Goal: Task Accomplishment & Management: Manage account settings

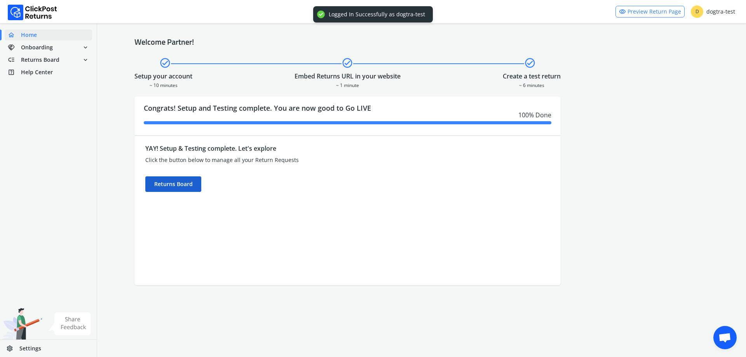
click at [153, 185] on div "Returns Board" at bounding box center [173, 184] width 56 height 16
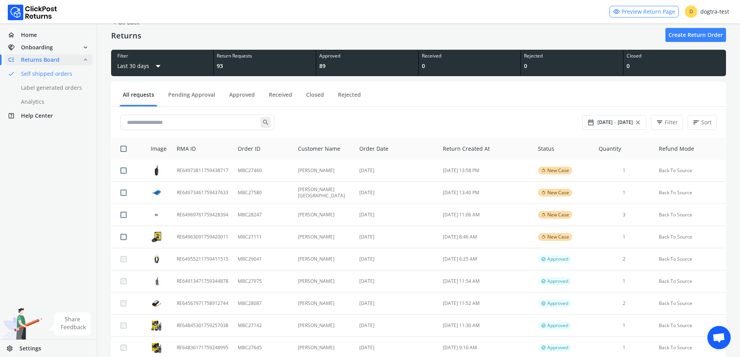
scroll to position [39, 0]
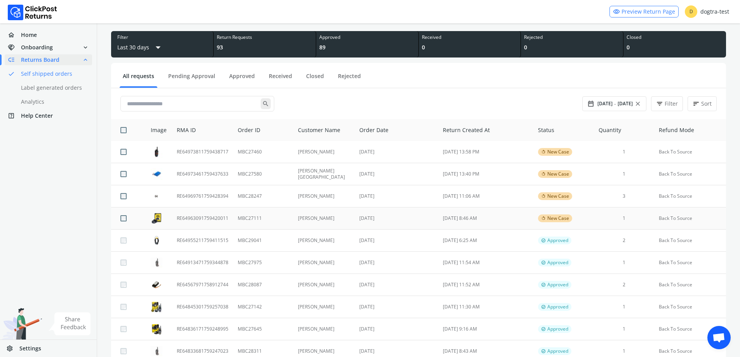
click at [258, 218] on td "MBC27111" at bounding box center [263, 218] width 60 height 22
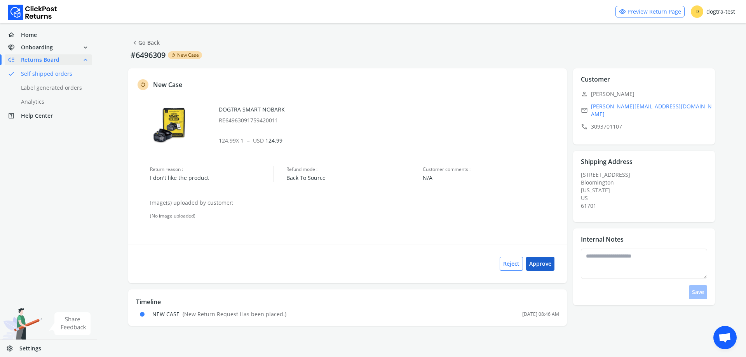
click at [544, 262] on button "Approve" at bounding box center [540, 264] width 28 height 14
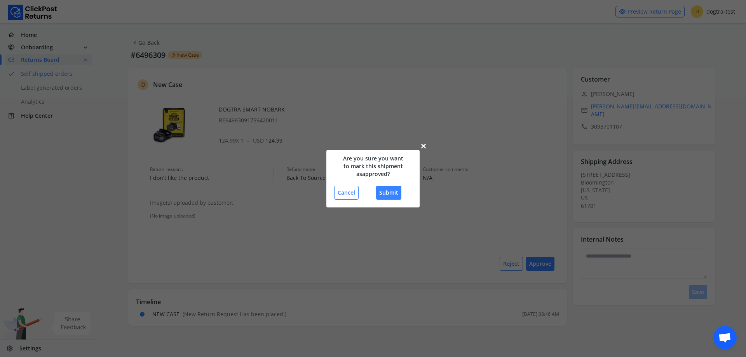
click at [374, 198] on div "Cancel Submit" at bounding box center [373, 193] width 78 height 14
click at [388, 190] on button "Submit" at bounding box center [388, 193] width 25 height 14
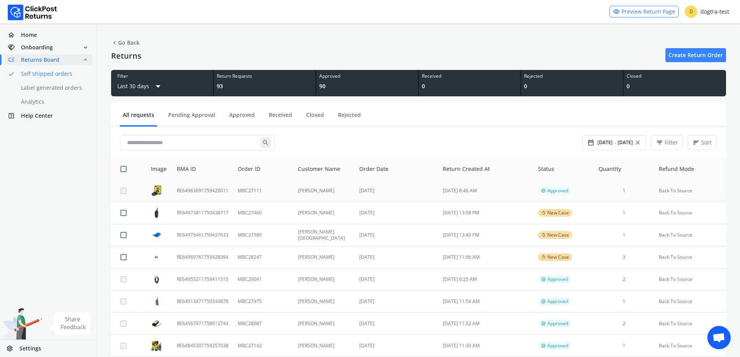
click at [322, 191] on td "[PERSON_NAME]" at bounding box center [323, 191] width 61 height 22
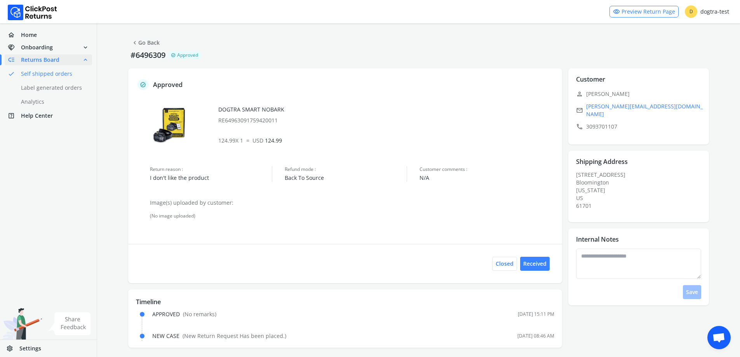
click at [151, 48] on link "chevron_left Go Back" at bounding box center [145, 42] width 28 height 11
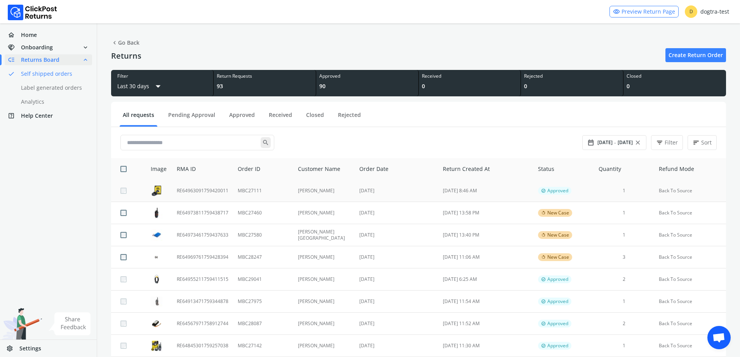
click at [318, 189] on td "[PERSON_NAME]" at bounding box center [323, 191] width 61 height 22
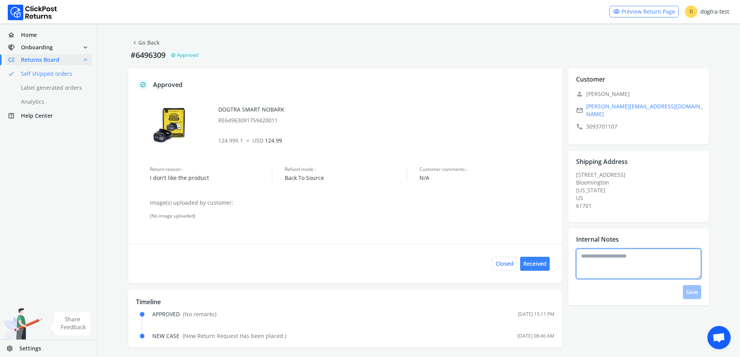
click at [619, 261] on textarea at bounding box center [638, 264] width 125 height 30
type textarea "**********"
click at [690, 286] on button "Save" at bounding box center [692, 292] width 18 height 14
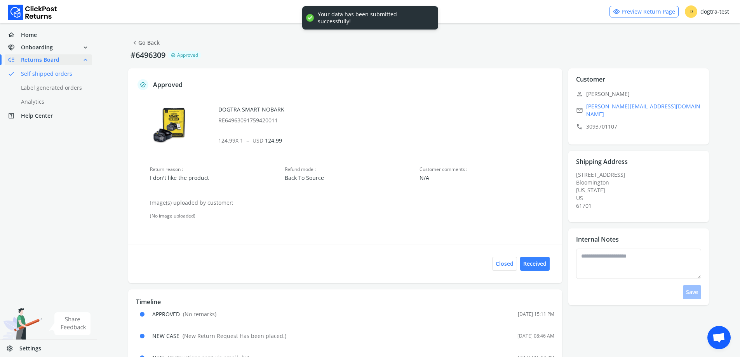
click at [147, 42] on link "chevron_left Go Back" at bounding box center [145, 42] width 28 height 11
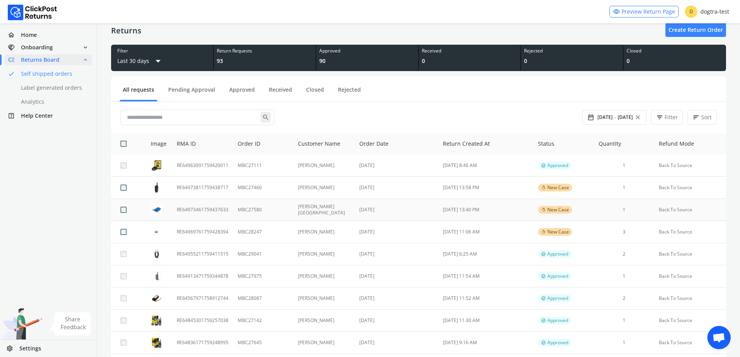
scroll to position [39, 0]
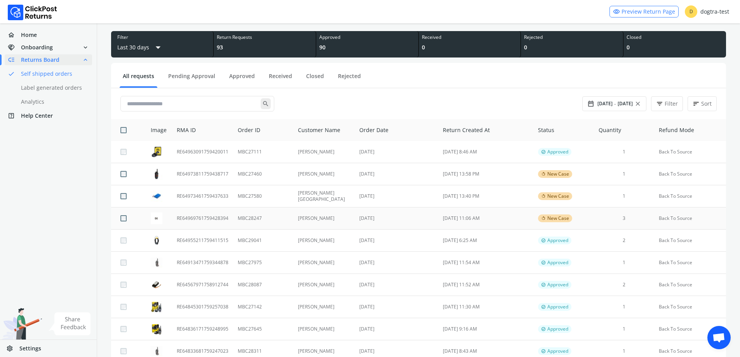
click at [328, 221] on td "[PERSON_NAME]" at bounding box center [323, 218] width 61 height 22
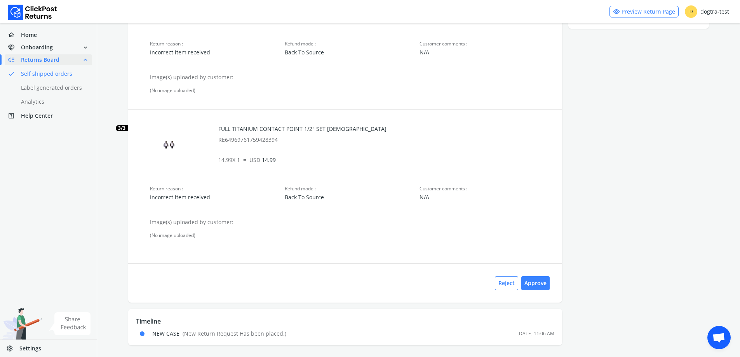
scroll to position [273, 0]
click at [537, 278] on button "Approve" at bounding box center [535, 282] width 28 height 14
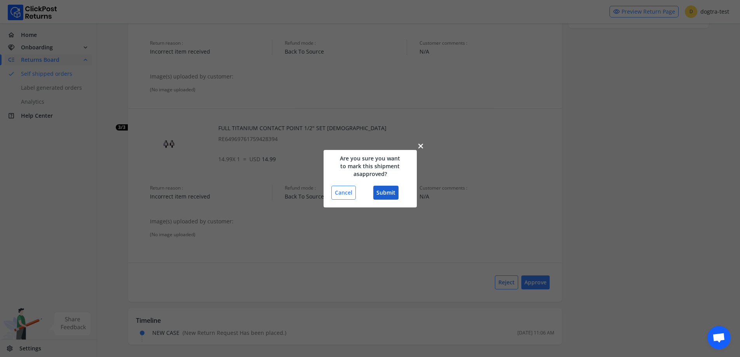
click at [379, 196] on button "Submit" at bounding box center [385, 193] width 25 height 14
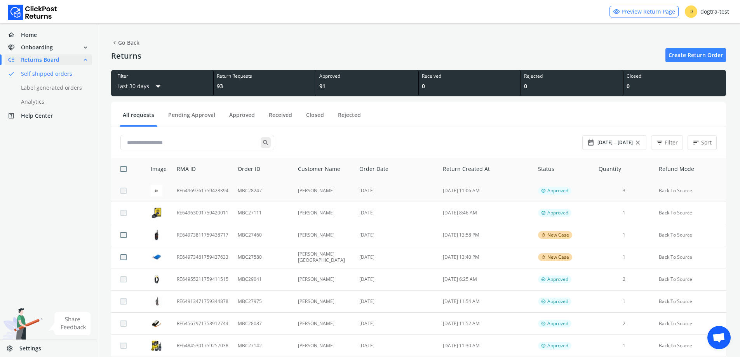
click at [248, 190] on td "MBC28247" at bounding box center [263, 191] width 60 height 22
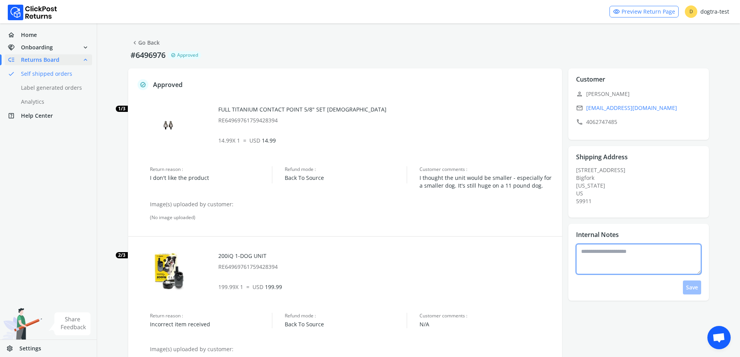
click at [616, 258] on textarea at bounding box center [638, 259] width 125 height 30
type textarea "**********"
click at [685, 285] on button "Save" at bounding box center [692, 287] width 18 height 14
click at [148, 43] on link "chevron_left Go Back" at bounding box center [145, 42] width 28 height 11
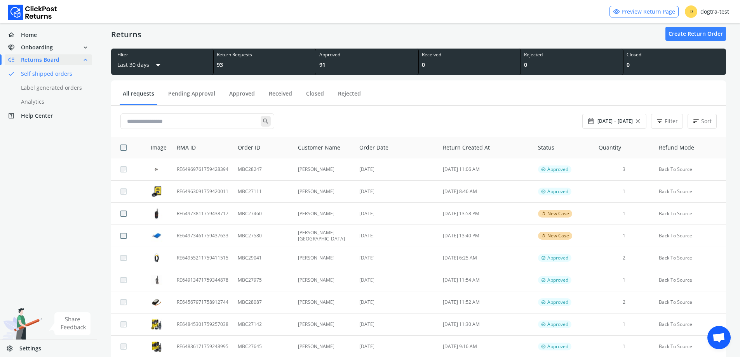
scroll to position [39, 0]
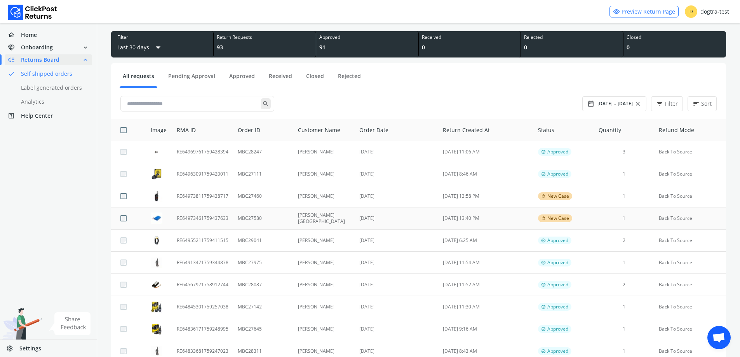
click at [475, 218] on td "[DATE] 13:40 PM" at bounding box center [485, 218] width 95 height 22
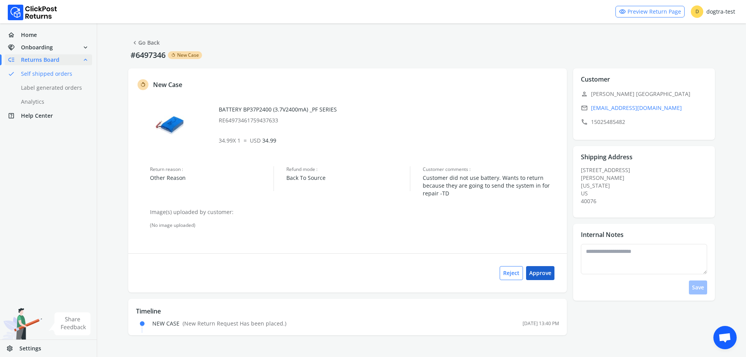
click at [540, 272] on button "Approve" at bounding box center [540, 273] width 28 height 14
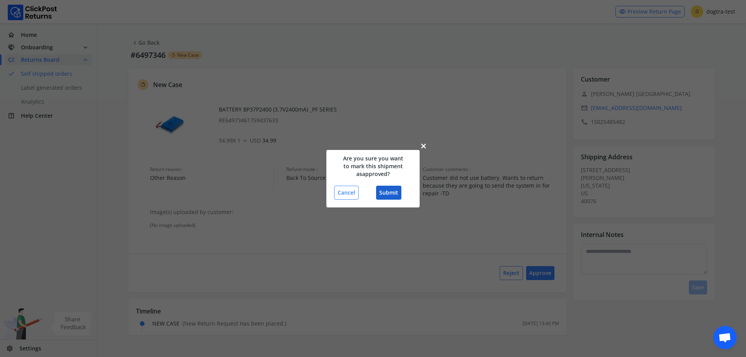
click at [391, 194] on button "Submit" at bounding box center [388, 193] width 25 height 14
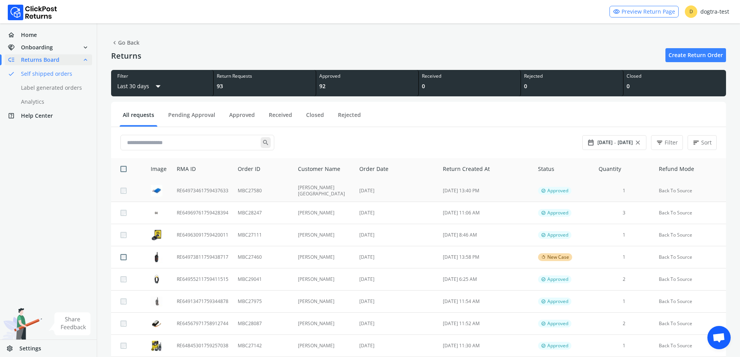
click at [279, 195] on td "MBC27580" at bounding box center [263, 191] width 60 height 22
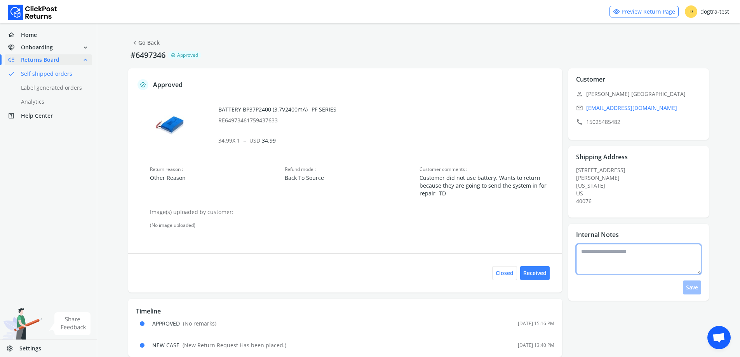
click at [603, 266] on textarea at bounding box center [638, 259] width 125 height 30
type textarea "**********"
click at [700, 289] on button "Save" at bounding box center [692, 287] width 18 height 14
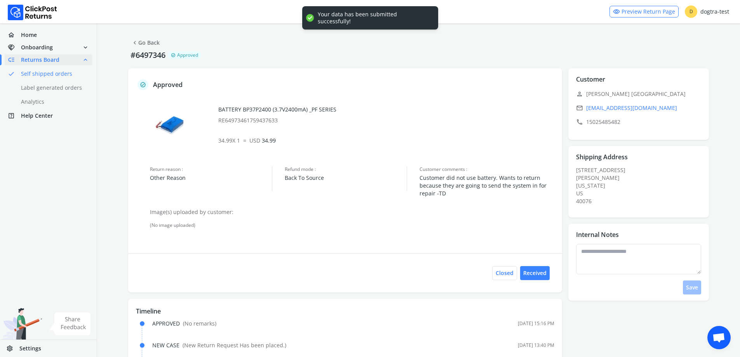
click at [139, 41] on link "chevron_left Go Back" at bounding box center [145, 42] width 28 height 11
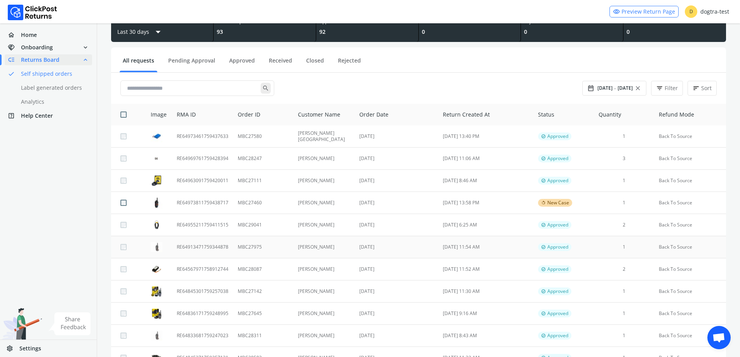
scroll to position [78, 0]
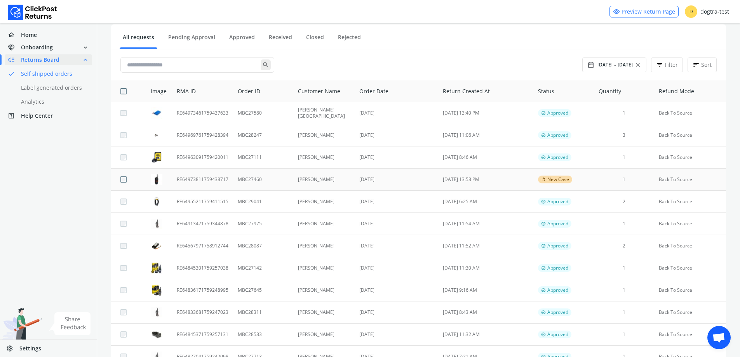
click at [416, 183] on td "[DATE]" at bounding box center [396, 180] width 83 height 22
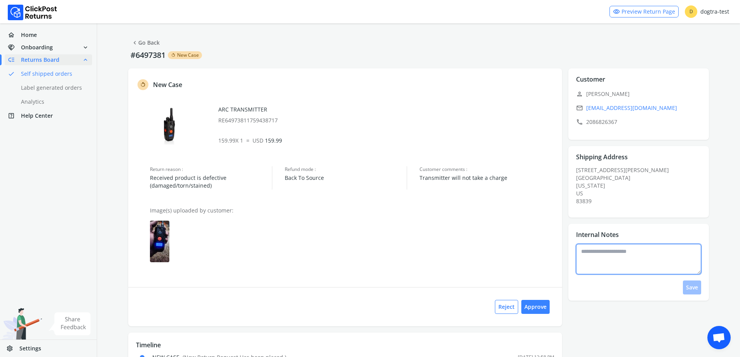
click at [631, 250] on textarea at bounding box center [638, 259] width 125 height 30
type textarea "**********"
click at [688, 284] on button "Save" at bounding box center [692, 287] width 18 height 14
click at [138, 39] on span "chevron_left" at bounding box center [134, 42] width 7 height 11
